Goal: Participate in discussion: Engage in conversation with other users on a specific topic

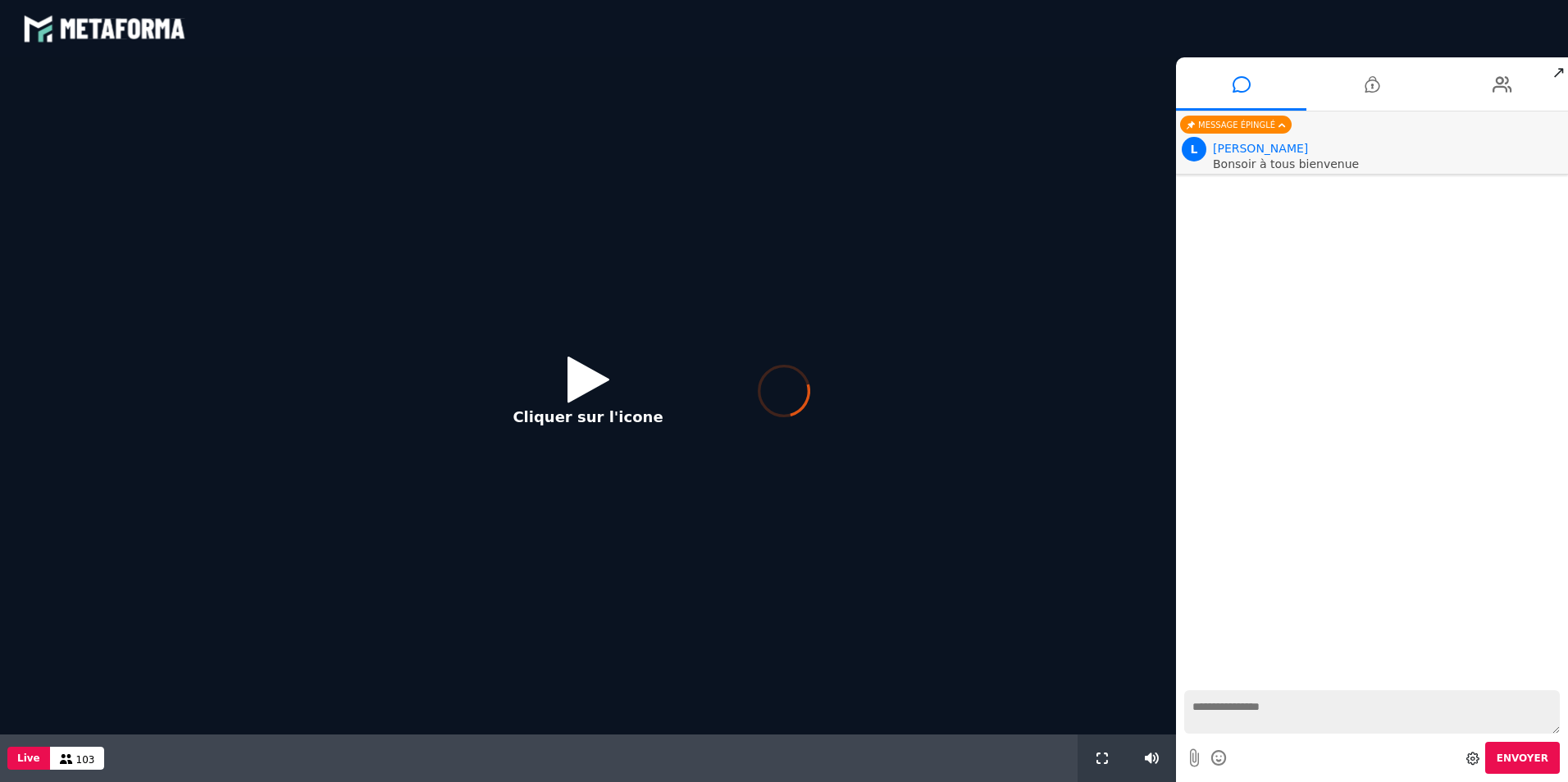
click at [588, 393] on div at bounding box center [784, 391] width 1568 height 782
click at [588, 384] on div at bounding box center [784, 391] width 1568 height 782
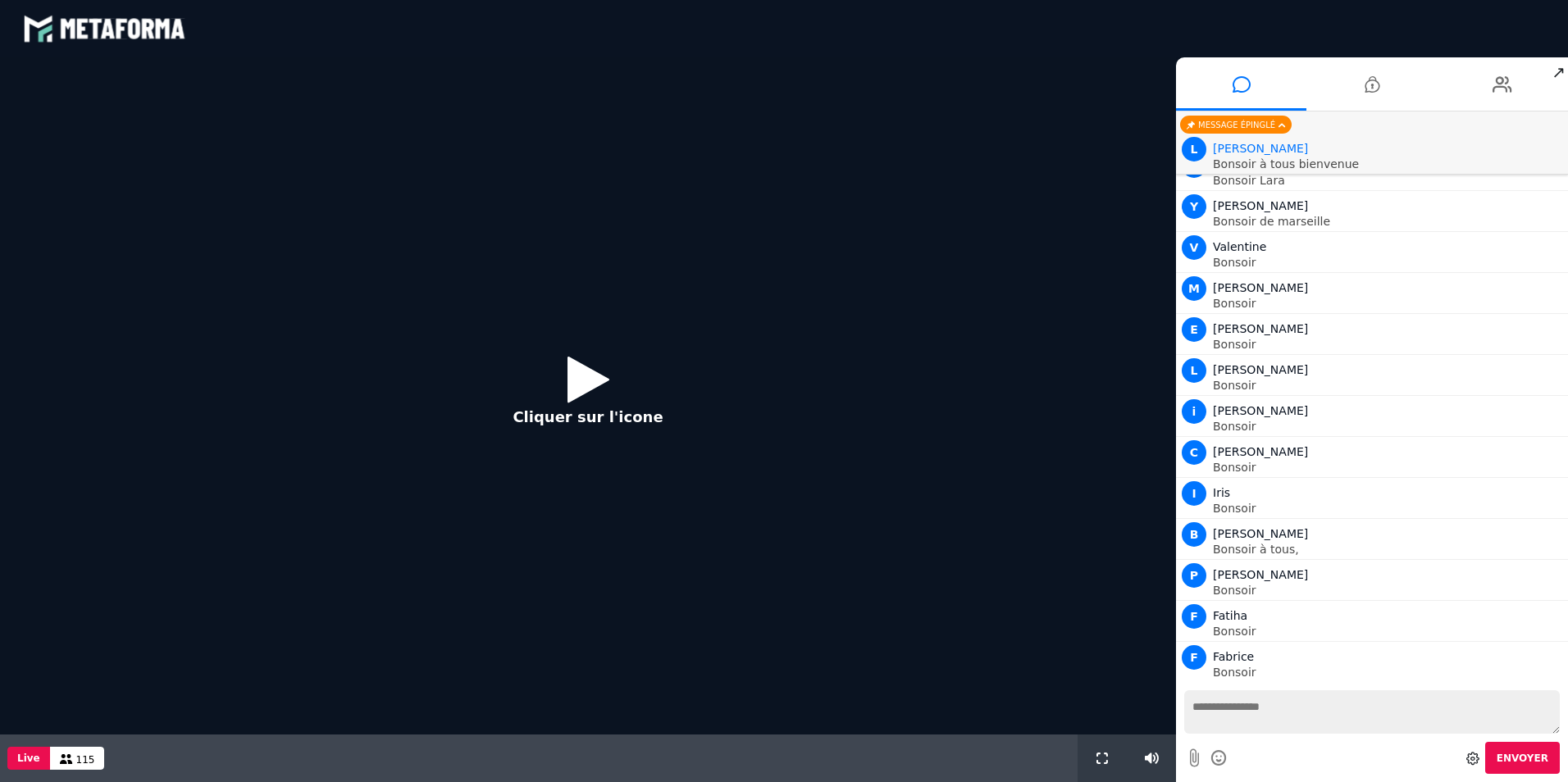
click at [575, 391] on icon at bounding box center [588, 379] width 42 height 53
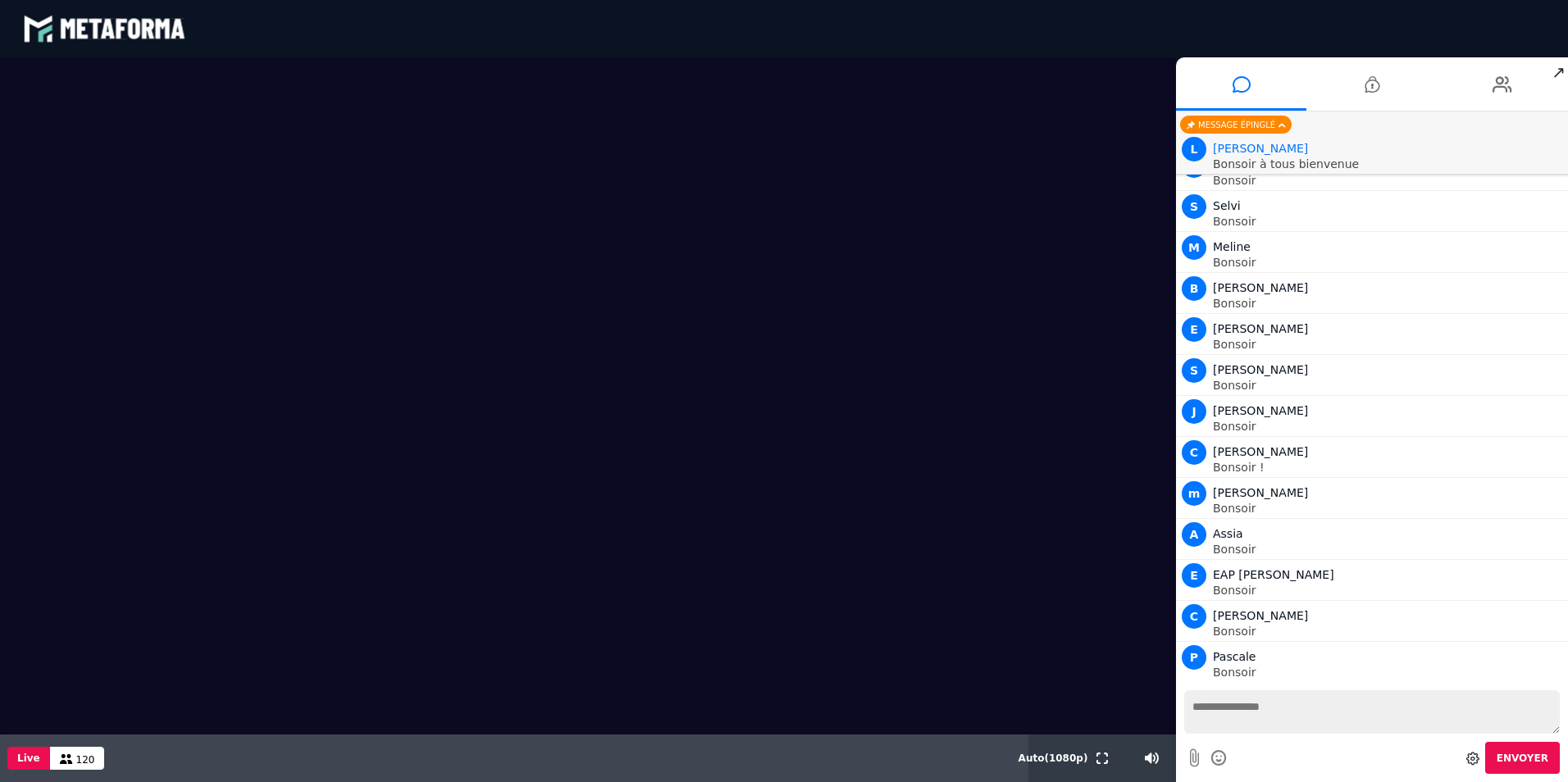
scroll to position [945, 0]
click at [1200, 708] on textarea at bounding box center [1372, 712] width 375 height 44
type textarea "*"
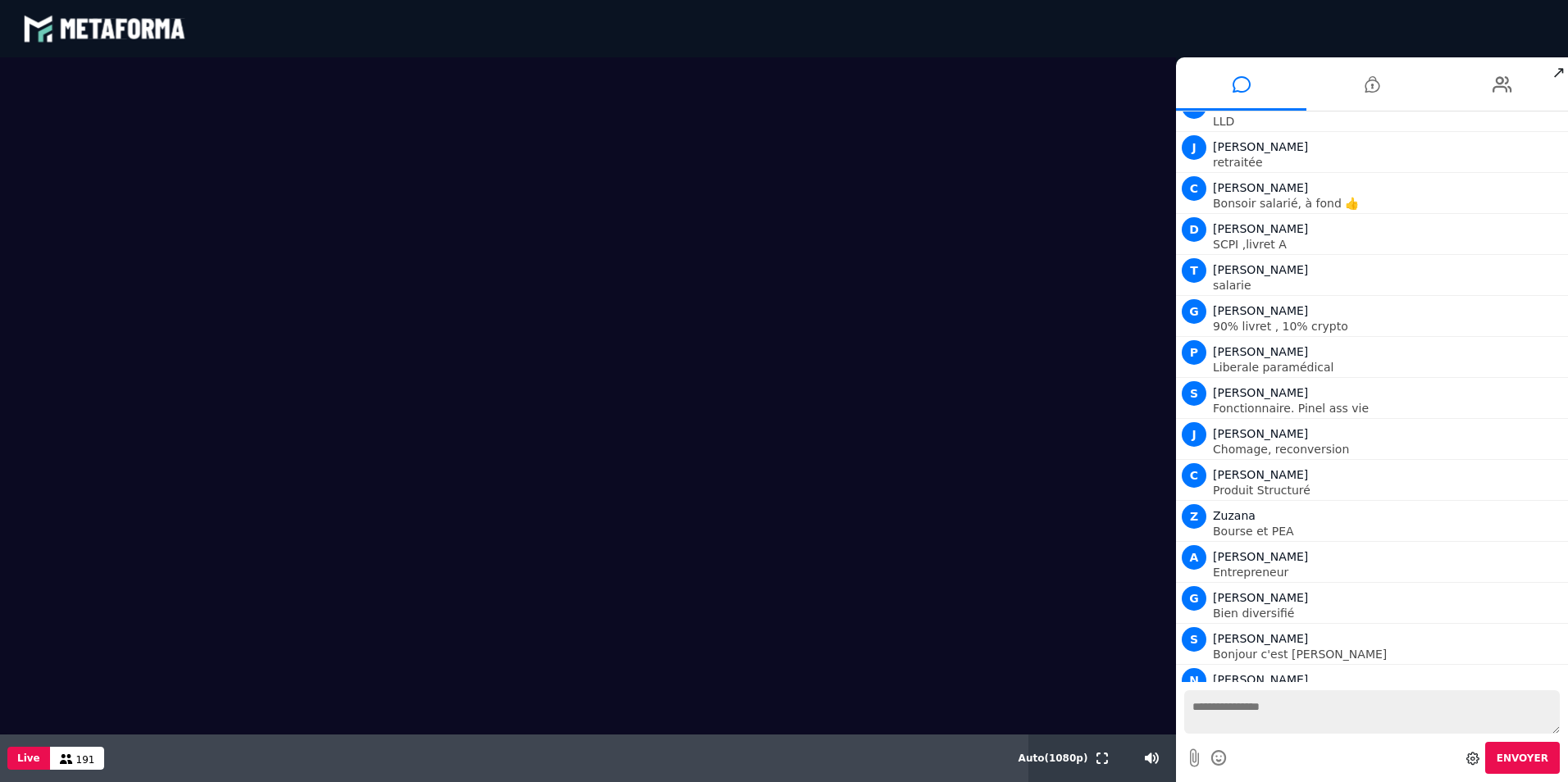
scroll to position [9458, 0]
drag, startPoint x: 440, startPoint y: 748, endPoint x: 1086, endPoint y: 461, distance: 706.9
click at [1086, 461] on video at bounding box center [588, 396] width 1176 height 677
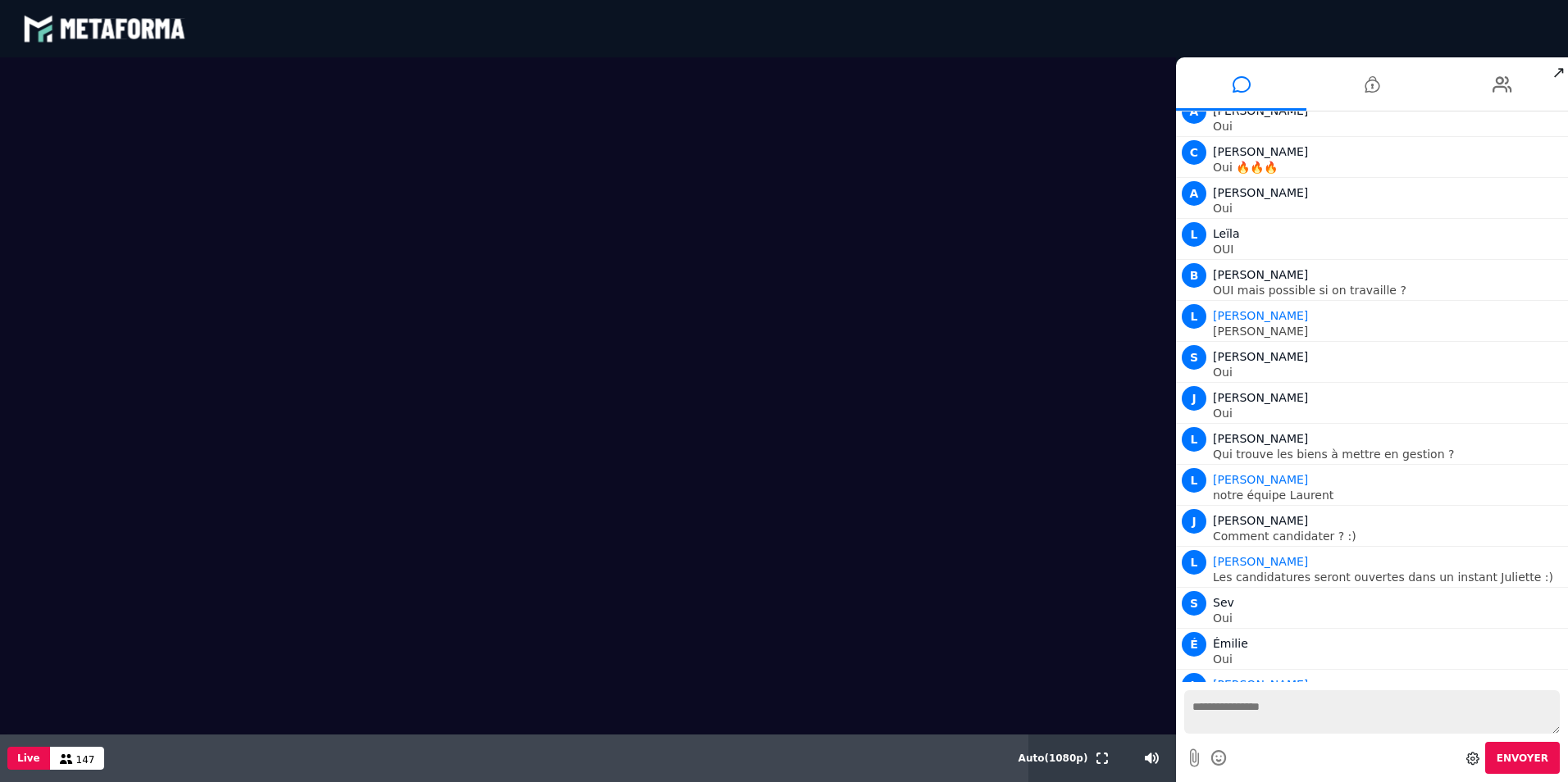
scroll to position [16284, 0]
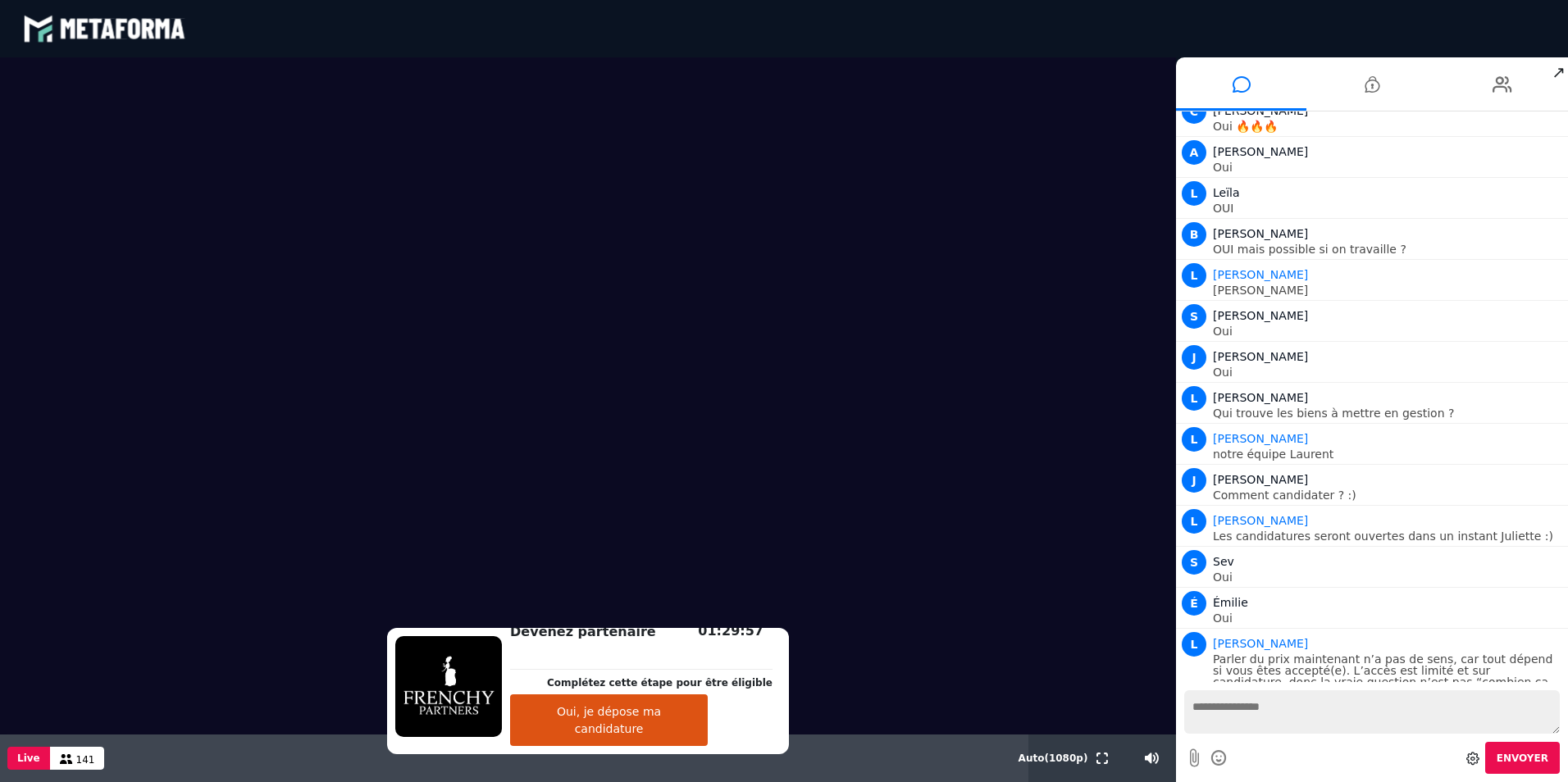
click at [597, 729] on button "Oui, je dépose ma candidature" at bounding box center [608, 720] width 198 height 52
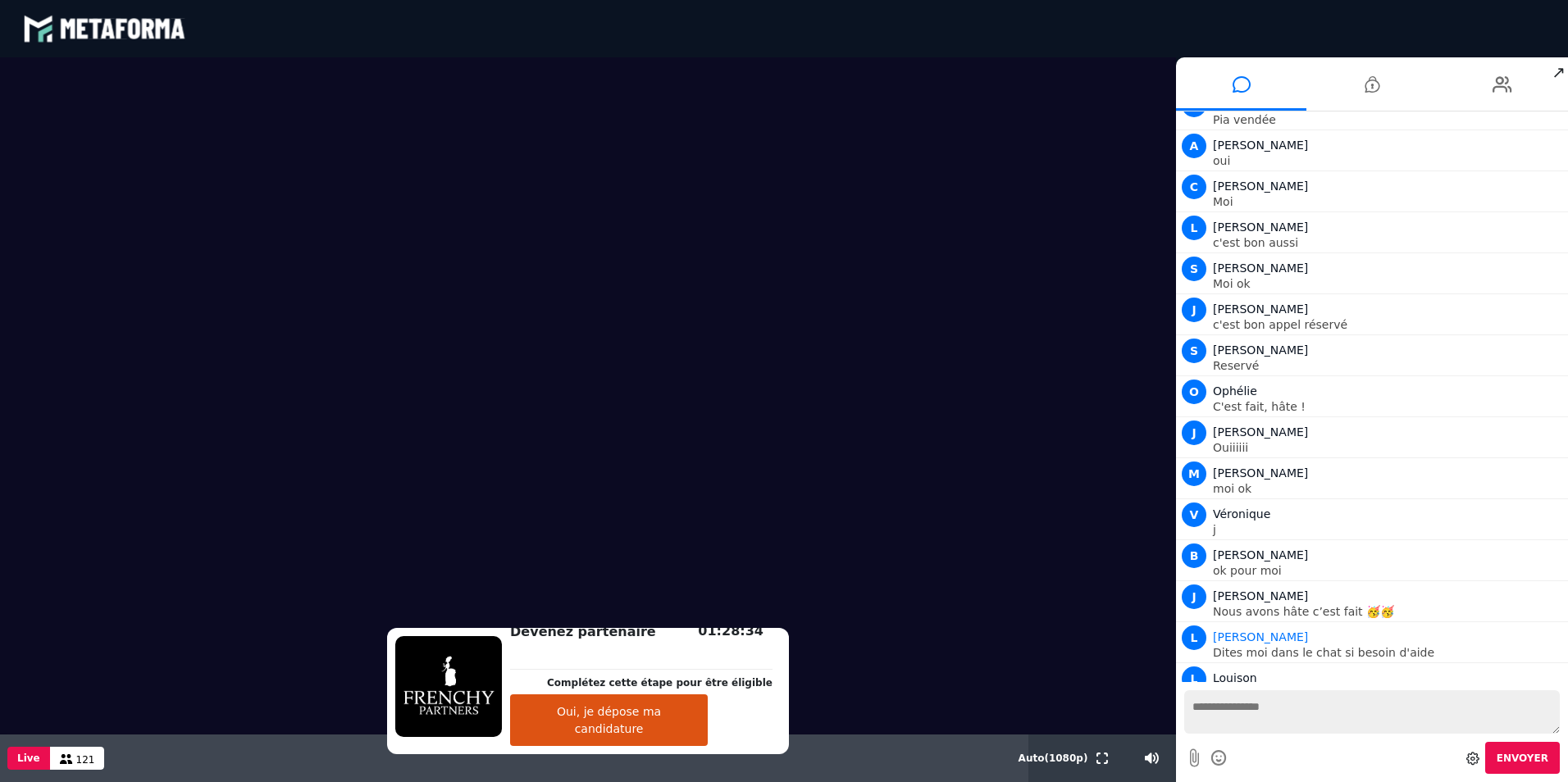
scroll to position [17391, 0]
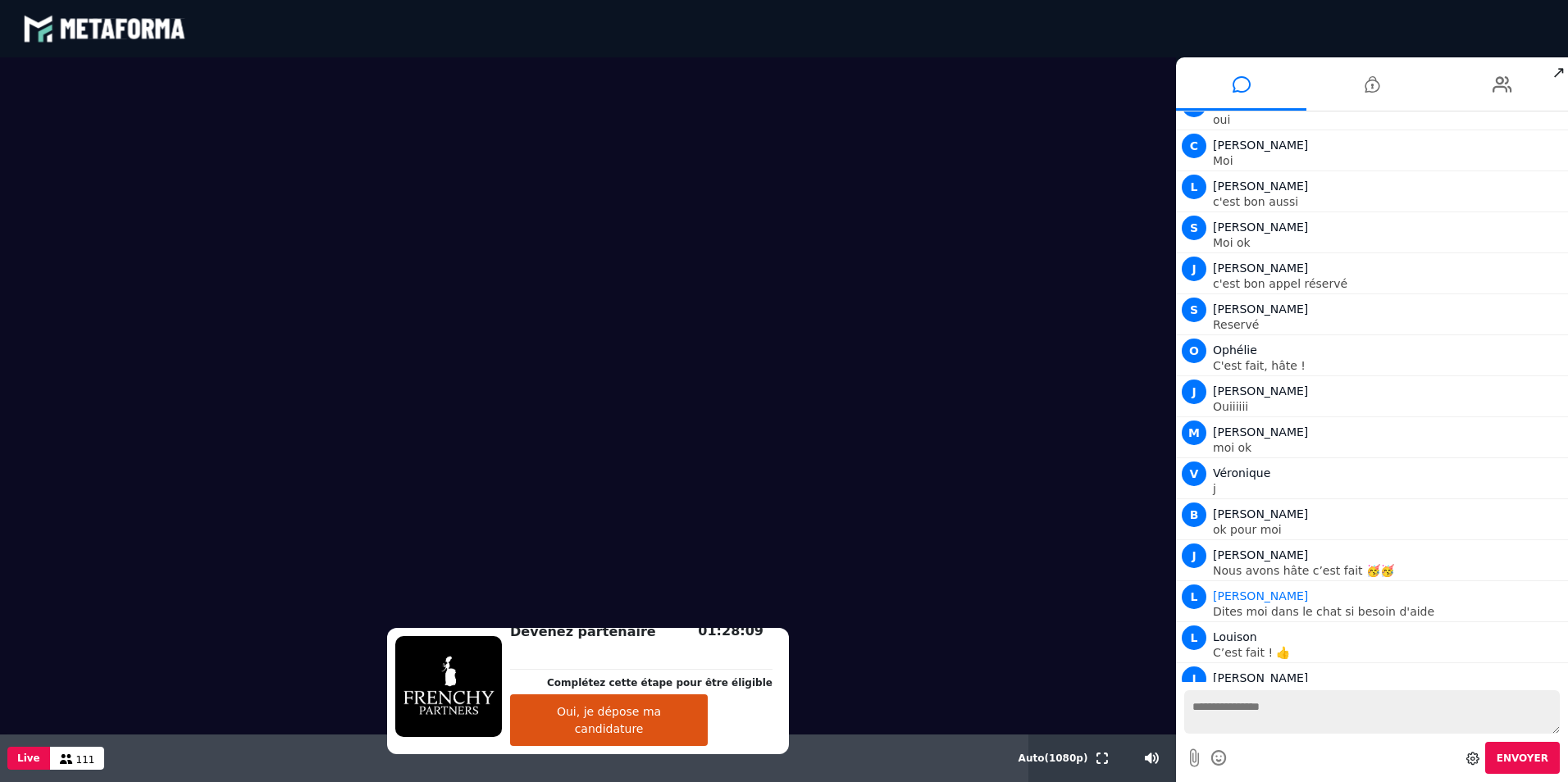
click at [1219, 719] on textarea at bounding box center [1372, 712] width 375 height 44
type textarea "*****"
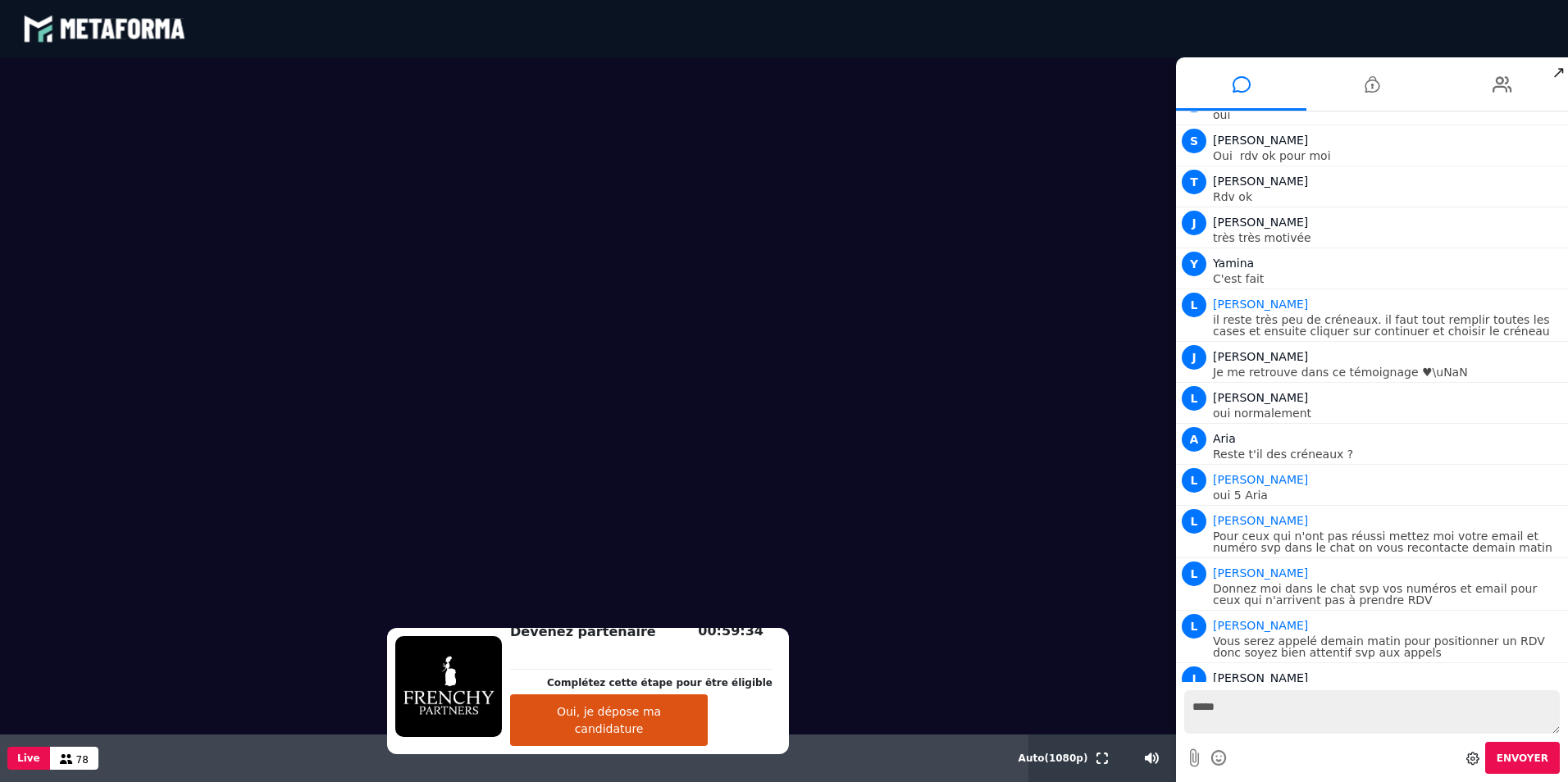
scroll to position [18626, 0]
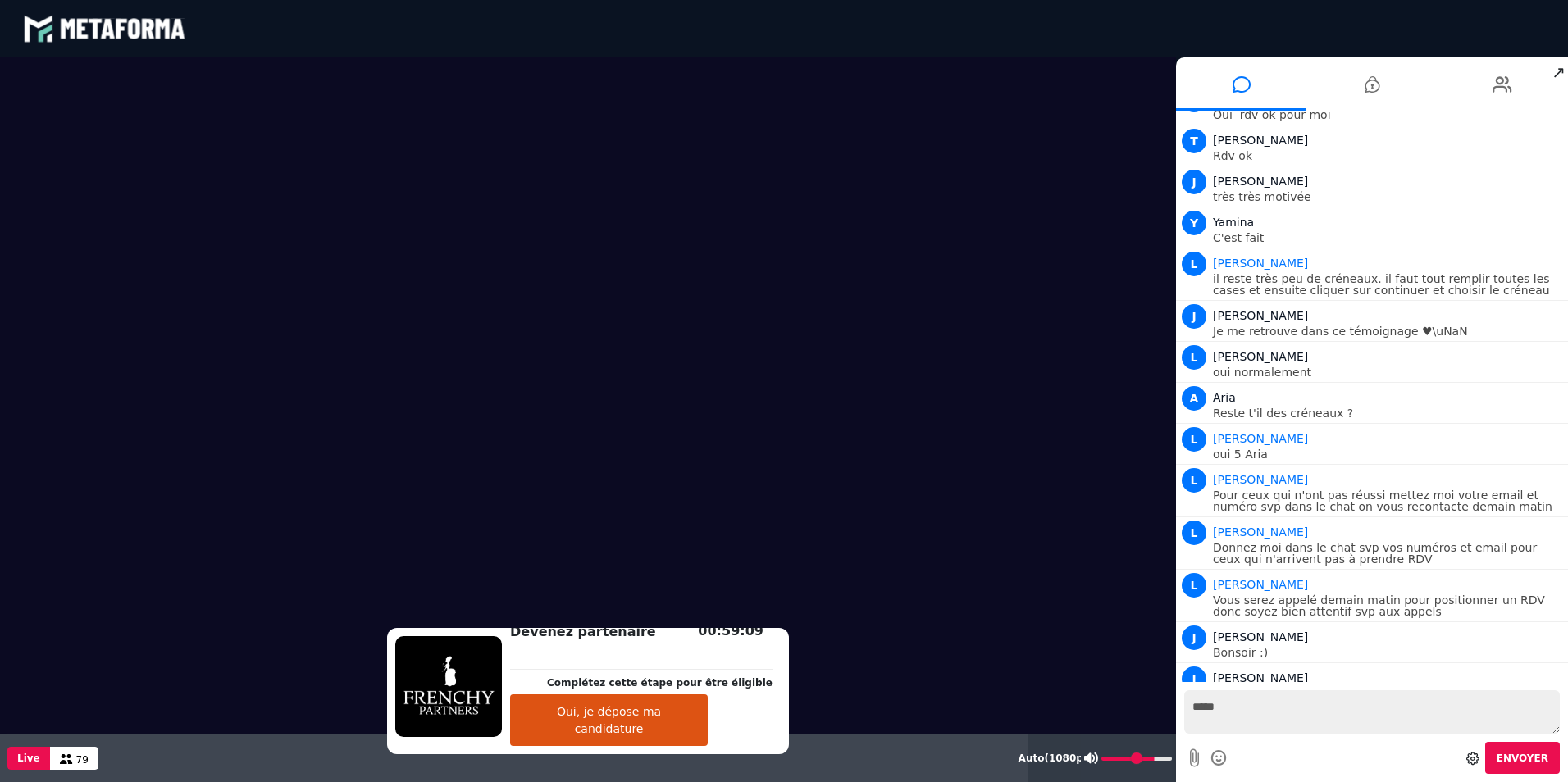
click at [1165, 761] on input "range" at bounding box center [1136, 759] width 71 height 4
drag, startPoint x: 1166, startPoint y: 761, endPoint x: 1150, endPoint y: 764, distance: 16.3
type input "**"
click at [1150, 761] on input "range" at bounding box center [1136, 759] width 71 height 4
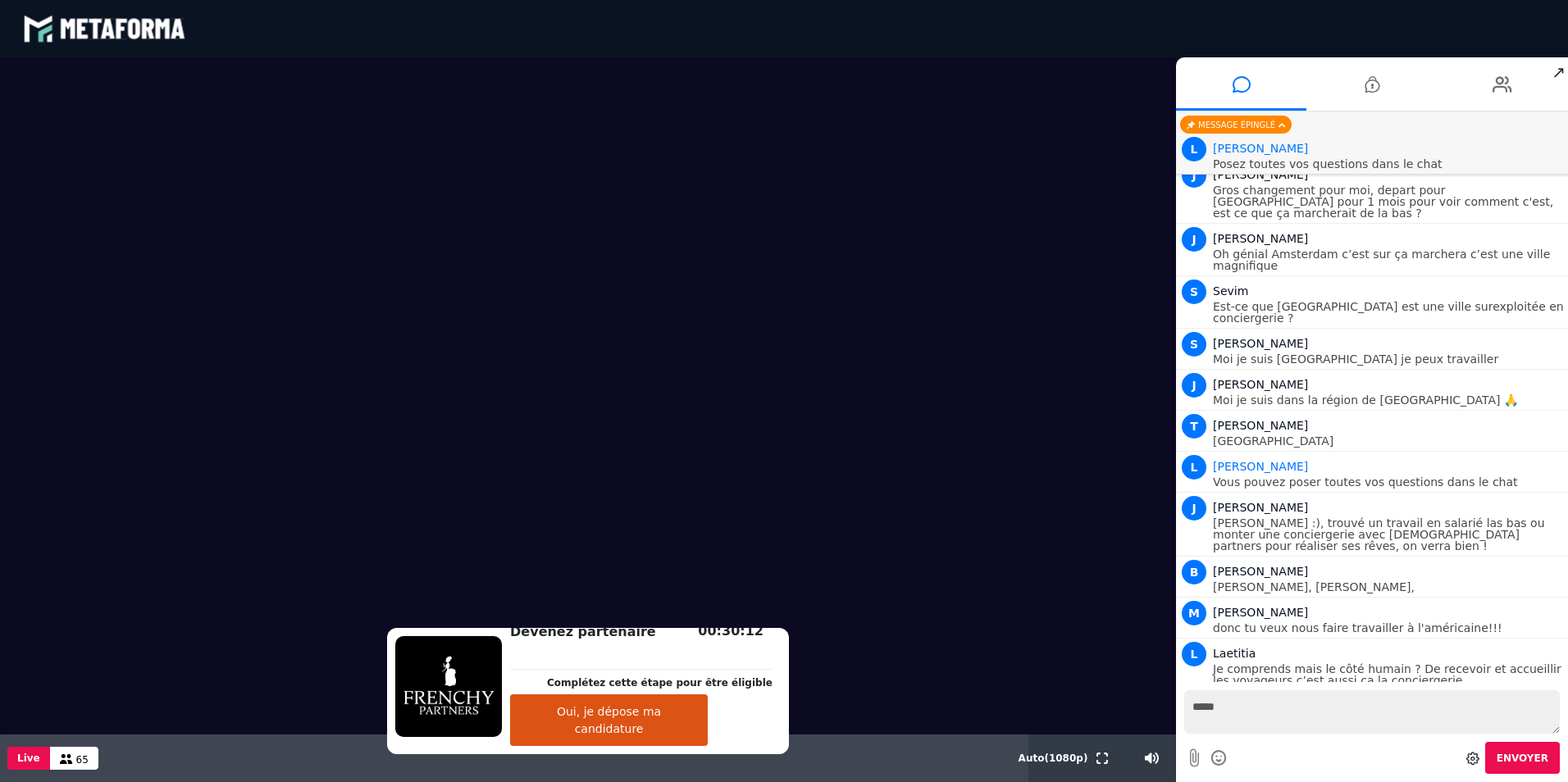
scroll to position [21000, 0]
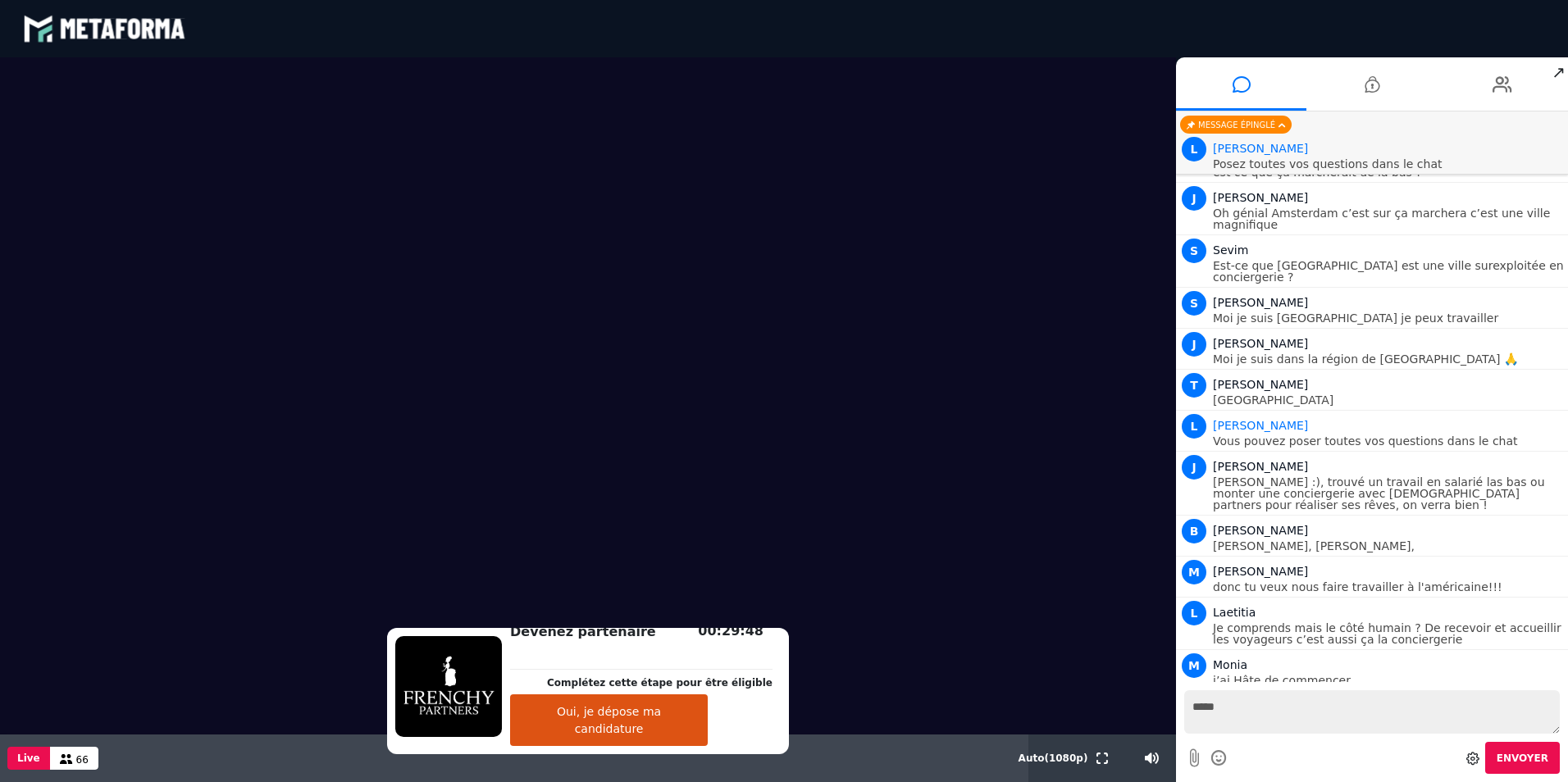
click at [1201, 712] on textarea "*****" at bounding box center [1372, 712] width 375 height 44
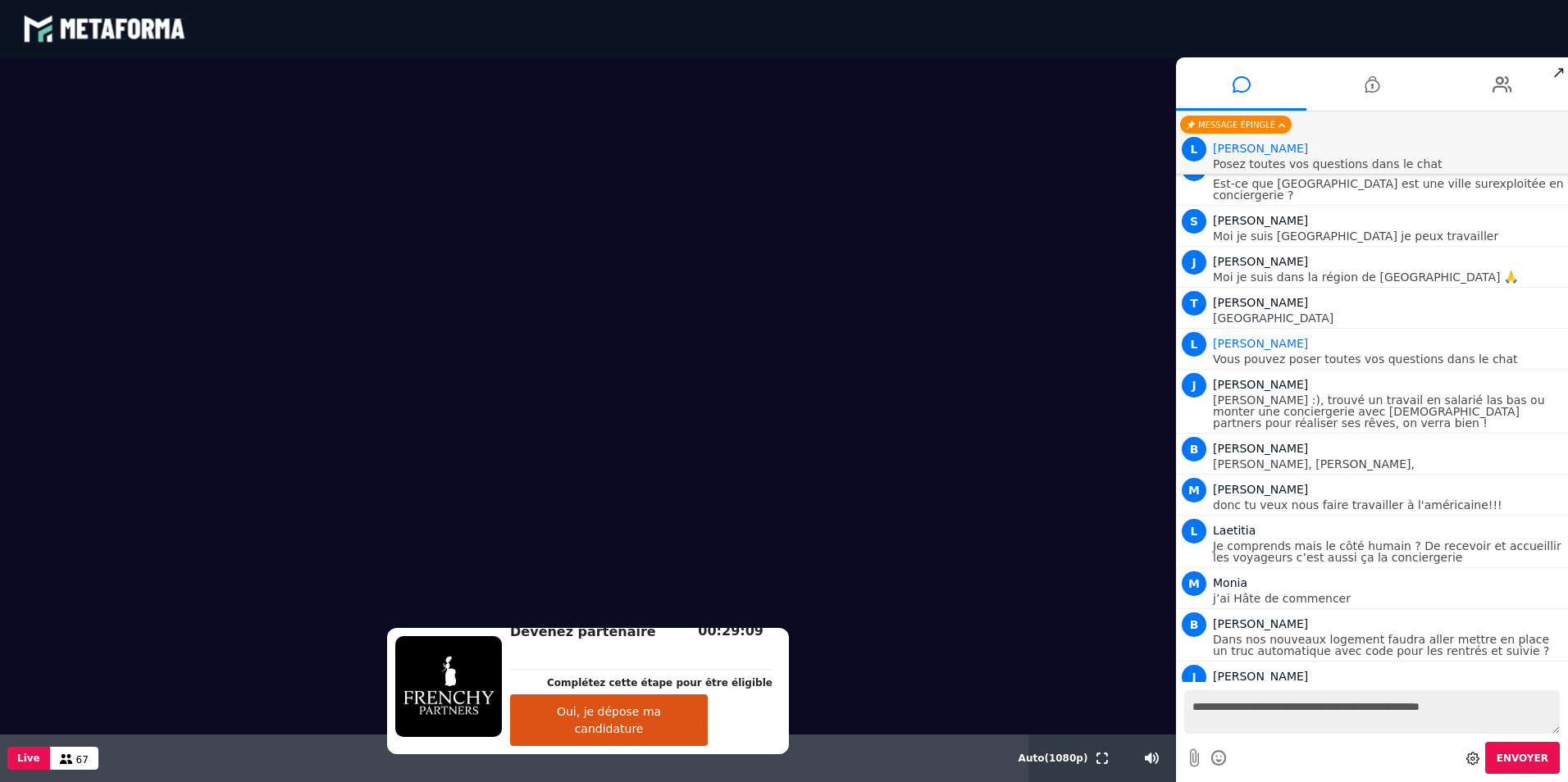
scroll to position [21123, 0]
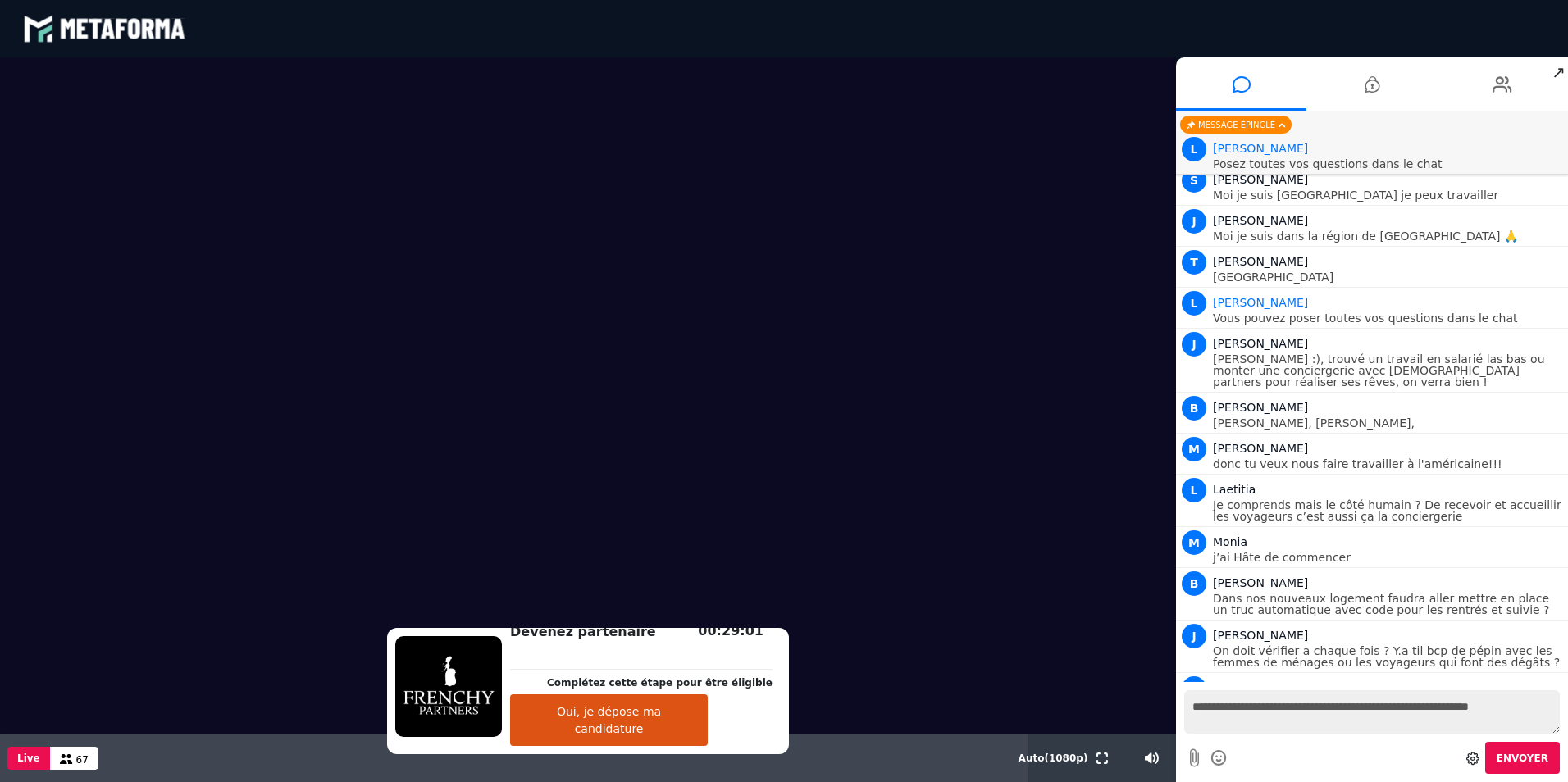
type textarea "**********"
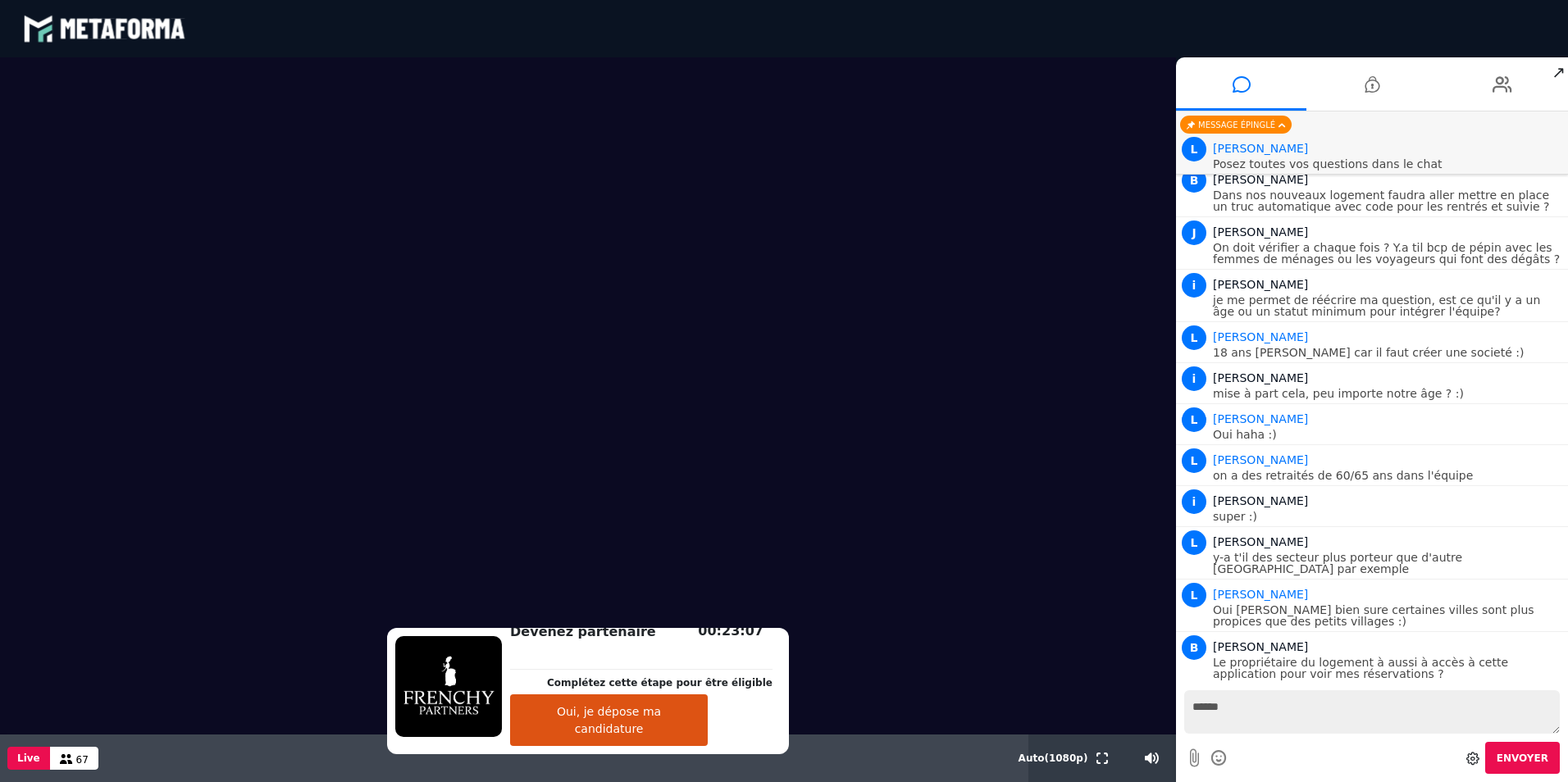
scroll to position [21567, 0]
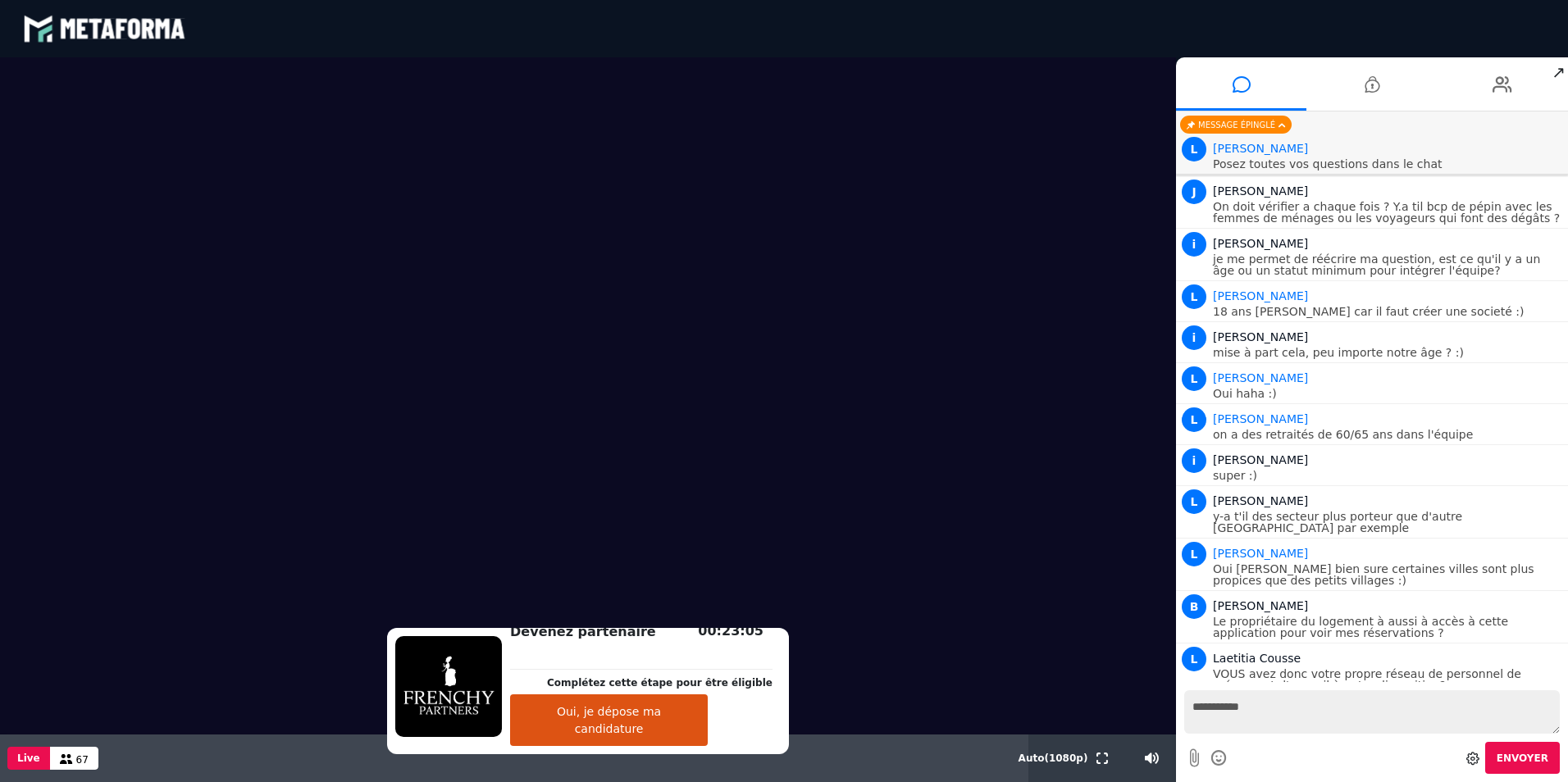
type textarea "**********"
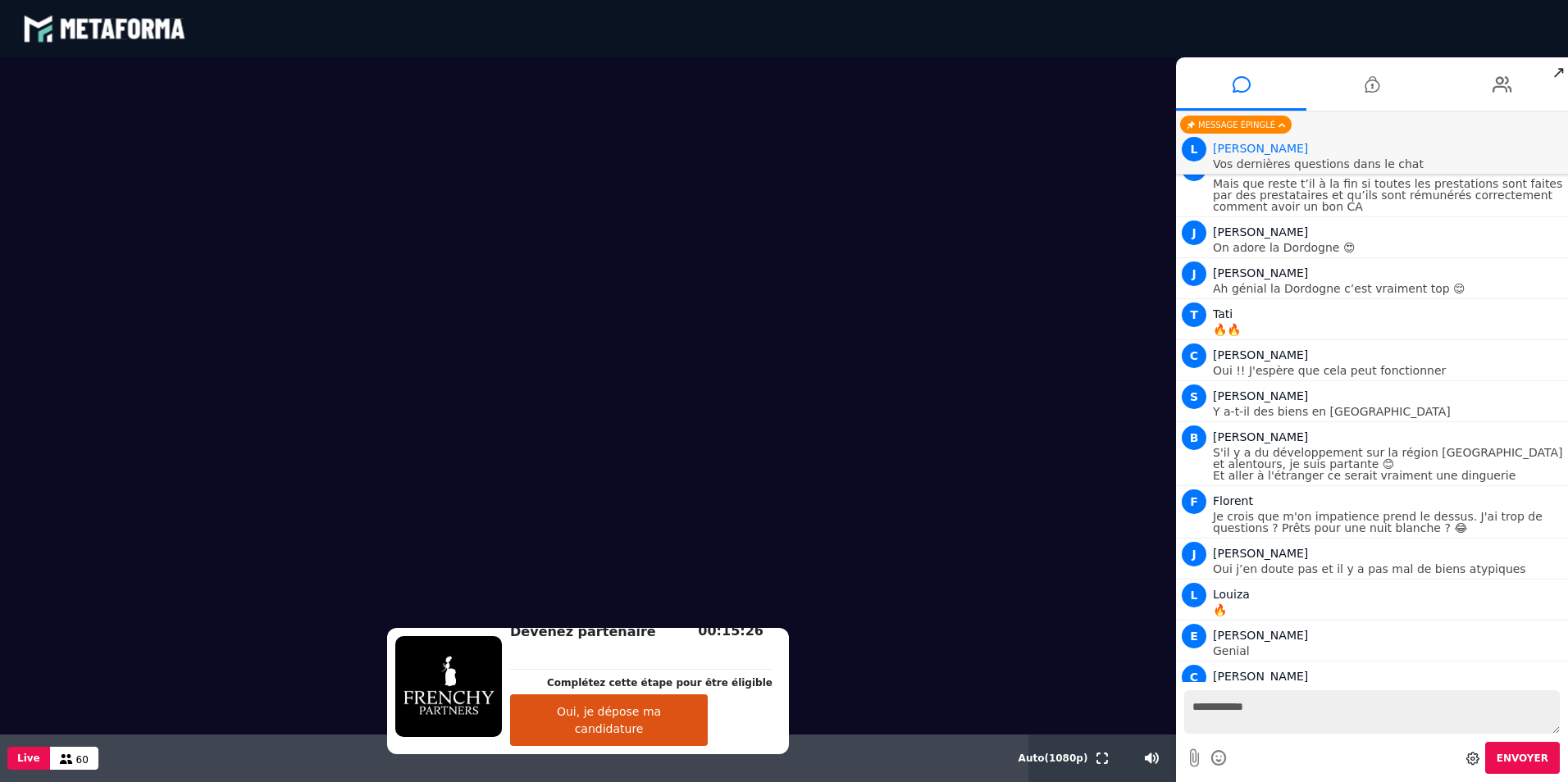
scroll to position [22923, 0]
